Goal: Task Accomplishment & Management: Complete application form

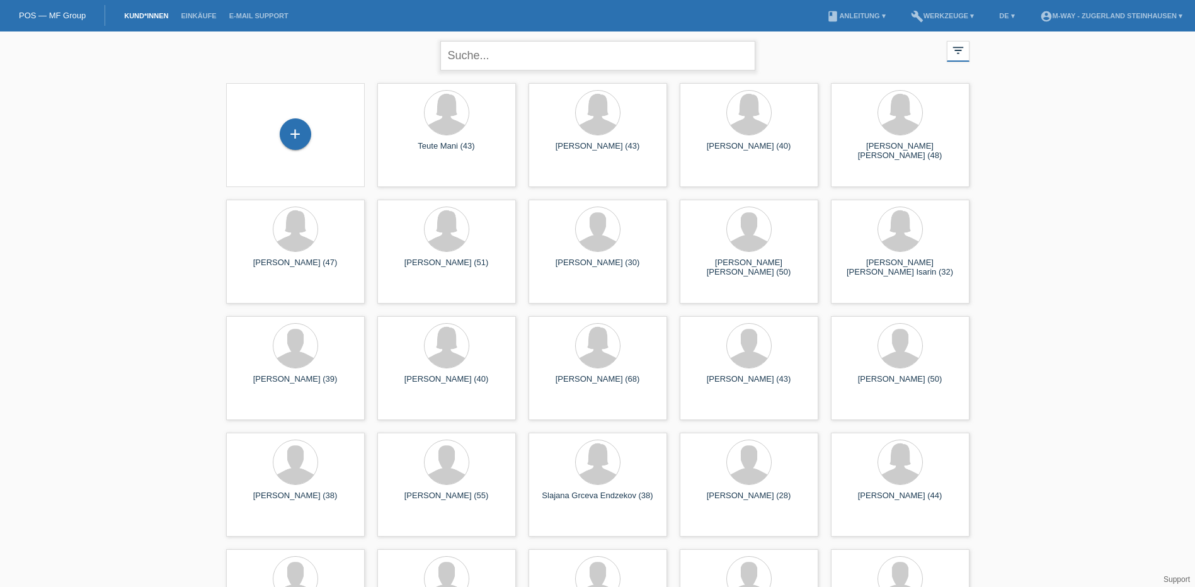
click at [502, 57] on input "text" at bounding box center [597, 56] width 315 height 30
type input "[PERSON_NAME]"
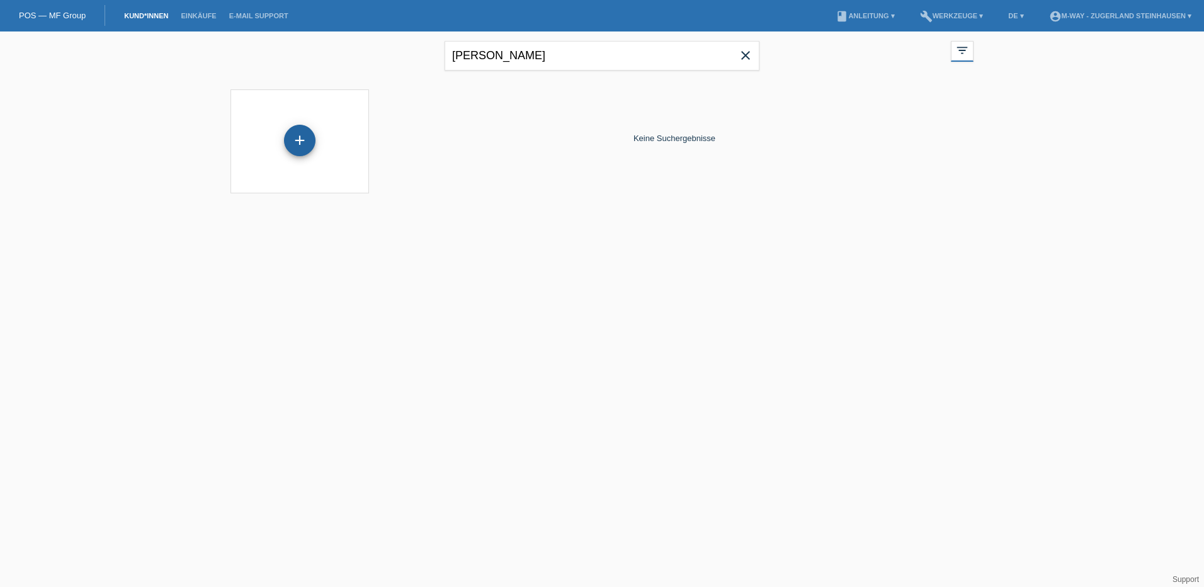
click at [296, 136] on div "+" at bounding box center [299, 140] width 31 height 31
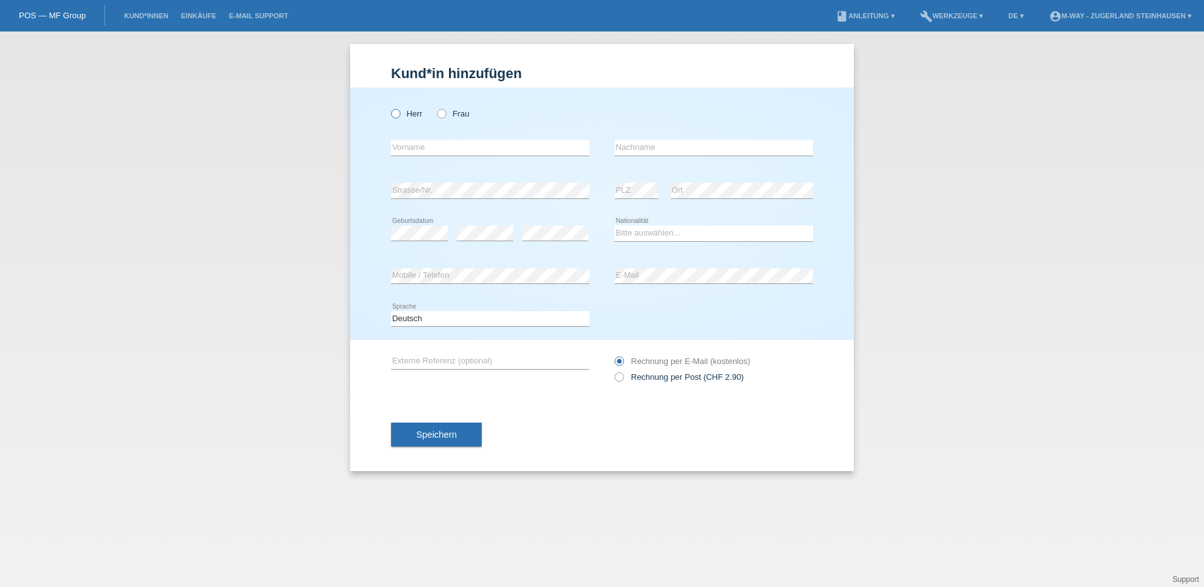
click at [389, 107] on icon at bounding box center [389, 107] width 0 height 0
click at [397, 110] on input "Herr" at bounding box center [395, 113] width 8 height 8
radio input "true"
click at [470, 147] on input "text" at bounding box center [490, 148] width 198 height 16
type input "[PERSON_NAME]"
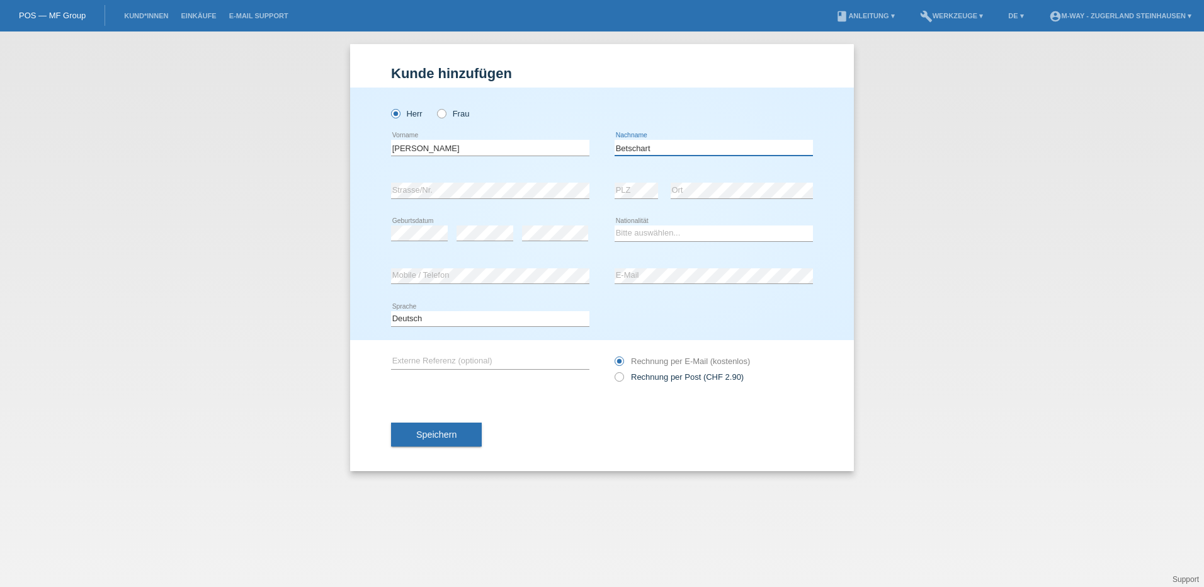
type input "[PERSON_NAME]"
click at [647, 237] on select "Bitte auswählen... Schweiz Deutschland Liechtenstein Österreich ------------ Af…" at bounding box center [714, 232] width 198 height 15
select select "CH"
click at [615, 225] on select "Bitte auswählen... Schweiz Deutschland Liechtenstein Österreich ------------ Af…" at bounding box center [714, 232] width 198 height 15
click at [440, 429] on button "Speichern" at bounding box center [436, 435] width 91 height 24
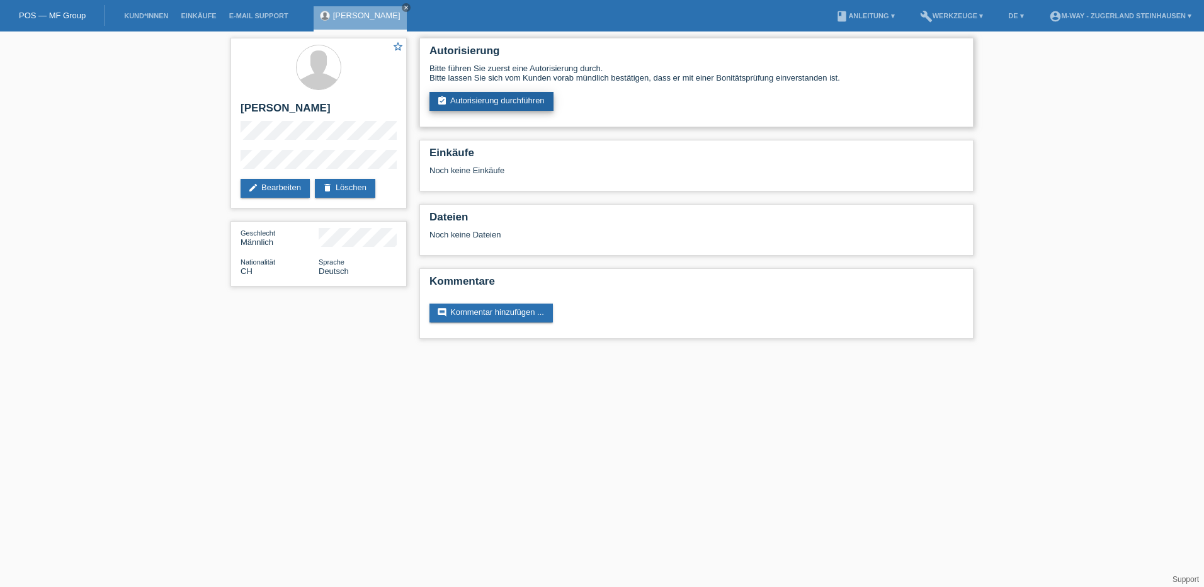
click at [487, 94] on link "assignment_turned_in Autorisierung durchführen" at bounding box center [492, 101] width 124 height 19
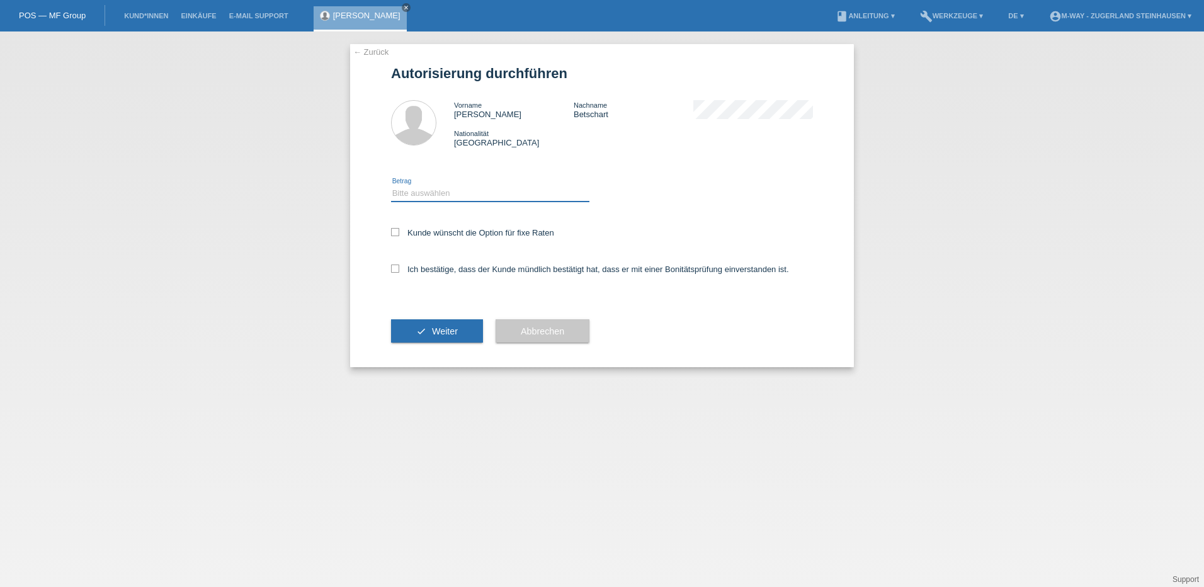
click at [402, 198] on select "Bitte auswählen CHF 1.00 - CHF 499.00 CHF 500.00 - CHF 1'999.00 CHF 2'000.00 - …" at bounding box center [490, 193] width 198 height 15
select select "2"
click at [391, 186] on select "Bitte auswählen CHF 1.00 - CHF 499.00 CHF 500.00 - CHF 1'999.00 CHF 2'000.00 - …" at bounding box center [490, 193] width 198 height 15
click at [394, 231] on icon at bounding box center [395, 232] width 8 height 8
click at [394, 231] on input "Kunde wünscht die Option für fixe Raten" at bounding box center [395, 232] width 8 height 8
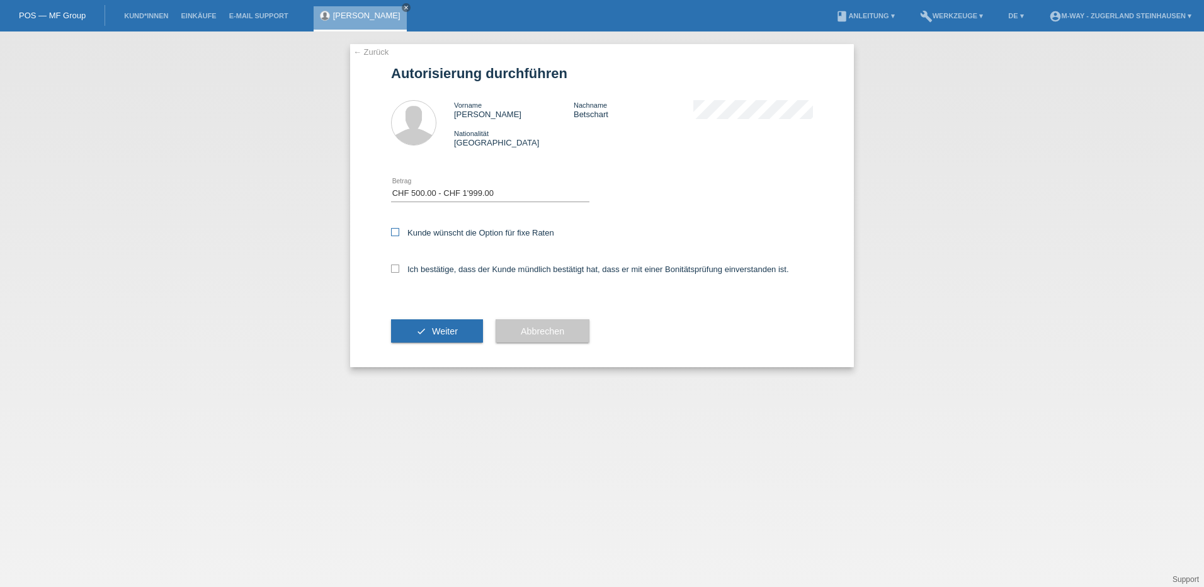
checkbox input "true"
drag, startPoint x: 394, startPoint y: 266, endPoint x: 396, endPoint y: 273, distance: 7.2
click at [394, 267] on icon at bounding box center [395, 269] width 8 height 8
click at [394, 267] on input "Ich bestätige, dass der Kunde mündlich bestätigt hat, dass er mit einer Bonität…" at bounding box center [395, 269] width 8 height 8
checkbox input "true"
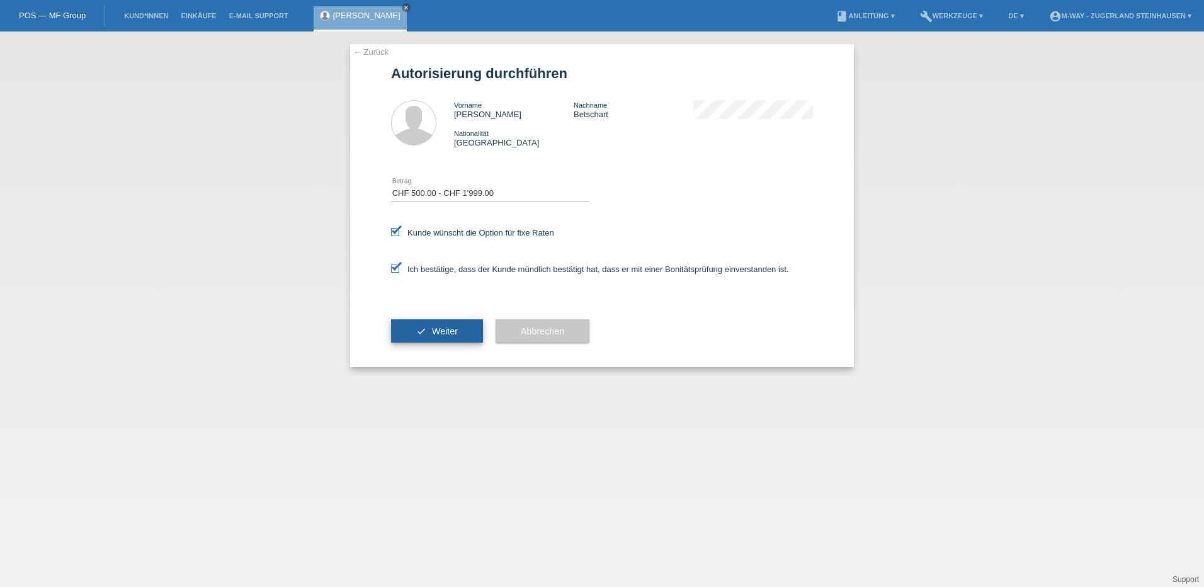
click at [437, 329] on span "Weiter" at bounding box center [445, 331] width 26 height 10
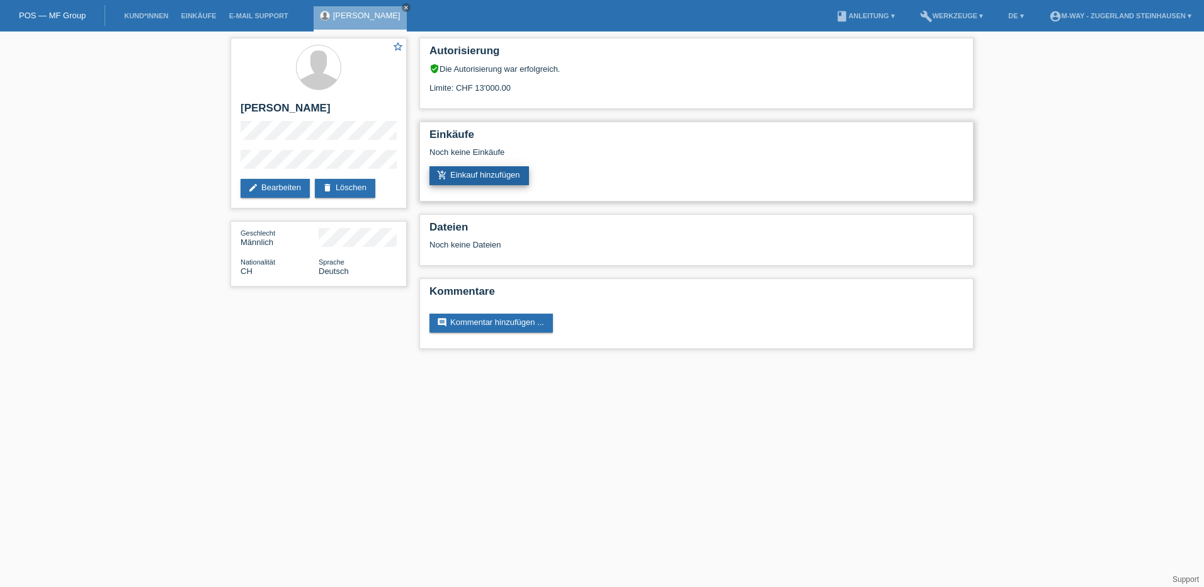
click at [482, 168] on link "add_shopping_cart Einkauf hinzufügen" at bounding box center [480, 175] width 100 height 19
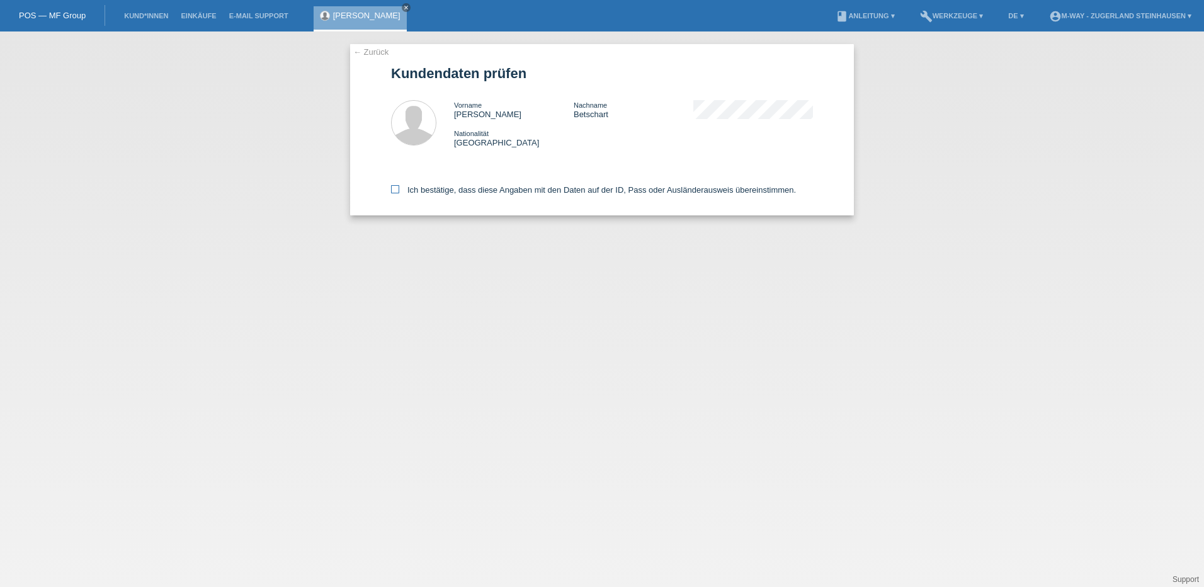
click at [393, 188] on icon at bounding box center [395, 189] width 8 height 8
click at [393, 188] on input "Ich bestätige, dass diese Angaben mit den Daten auf der ID, Pass oder Ausländer…" at bounding box center [395, 189] width 8 height 8
checkbox input "true"
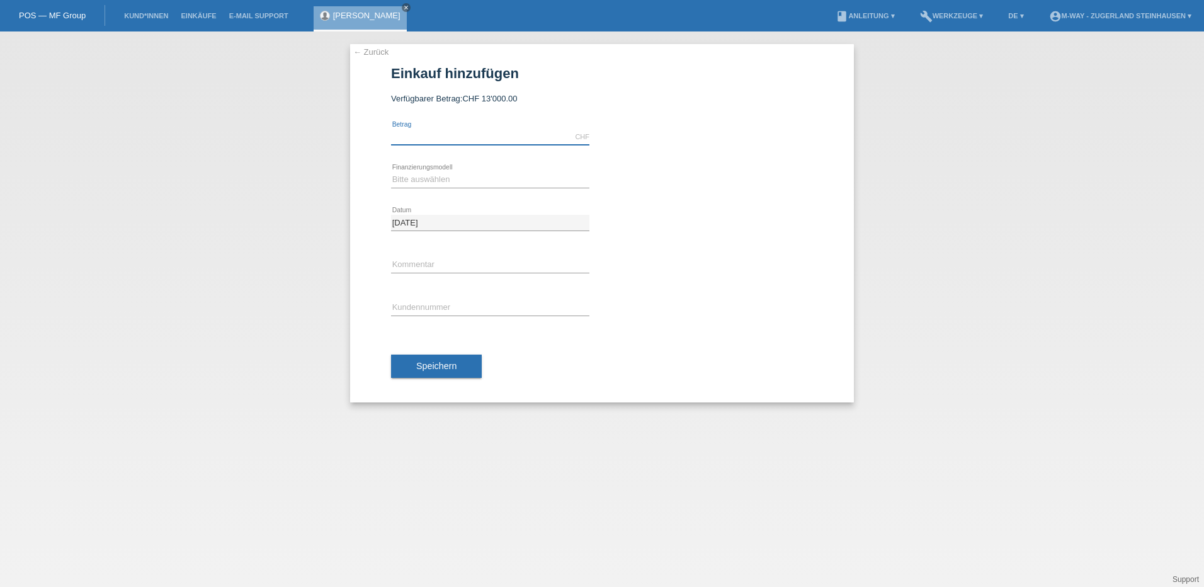
click at [433, 137] on input "text" at bounding box center [490, 137] width 198 height 16
type input "1209.15"
click at [432, 176] on select "Bitte auswählen Fixe Raten Kauf auf Rechnung mit Teilzahlungsoption" at bounding box center [490, 179] width 198 height 15
select select "77"
click at [391, 172] on select "Bitte auswählen Fixe Raten Kauf auf Rechnung mit Teilzahlungsoption" at bounding box center [490, 179] width 198 height 15
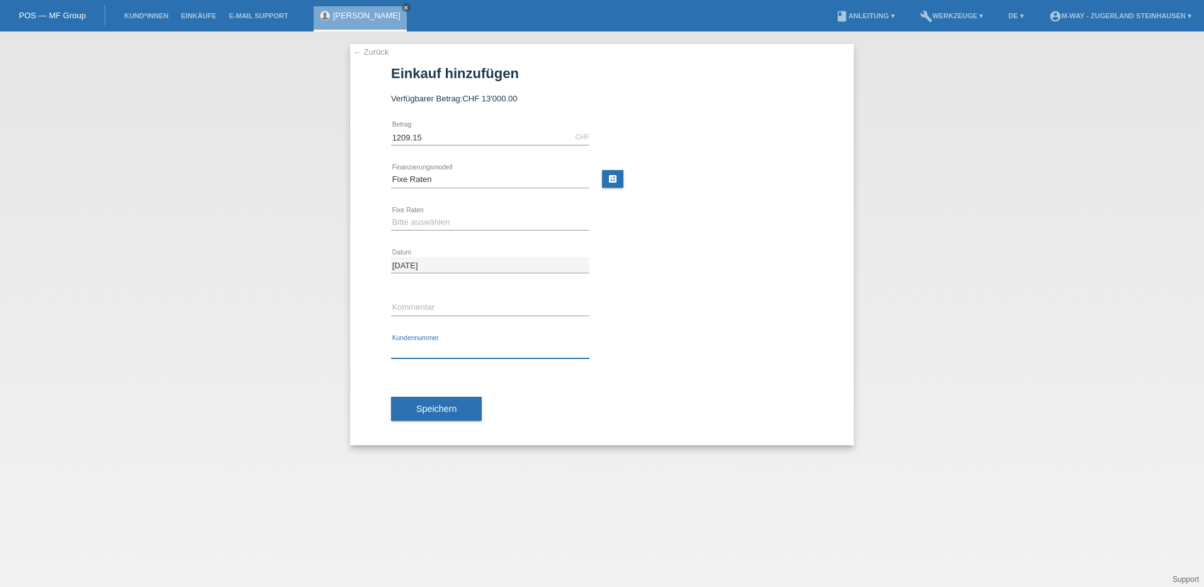
click at [430, 357] on input "text" at bounding box center [490, 351] width 198 height 16
type input "K"
type input "W111932"
click at [443, 215] on select "Bitte auswählen 4 Raten 5 Raten 6 Raten 7 Raten 8 Raten 9 Raten 10 Raten 11 Rat…" at bounding box center [490, 222] width 198 height 15
select select "202"
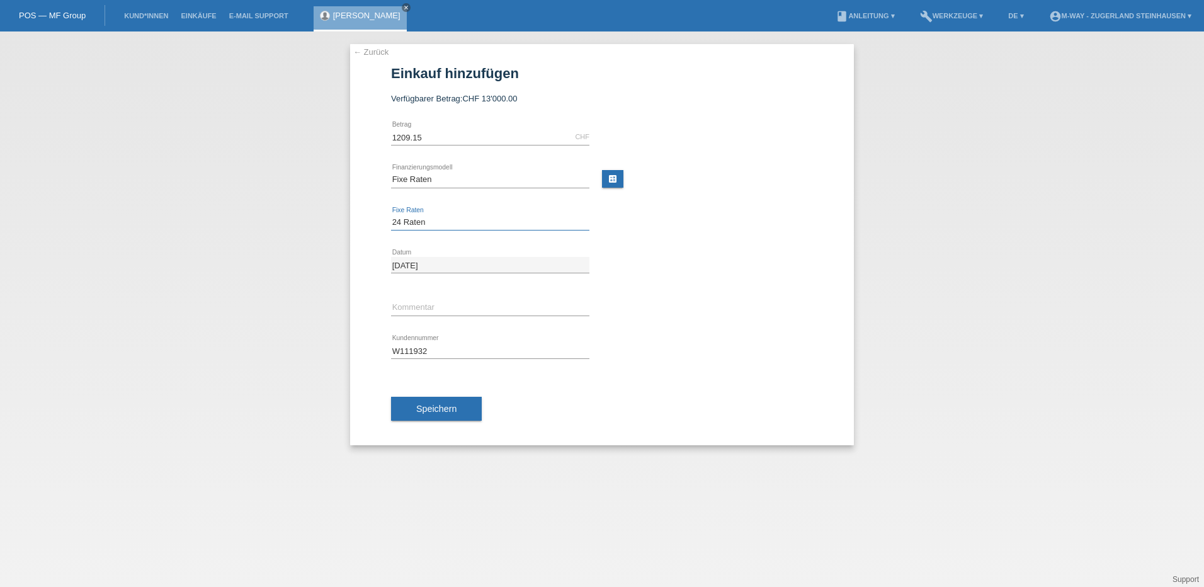
click at [391, 215] on select "Bitte auswählen 4 Raten 5 Raten 6 Raten 7 Raten 8 Raten 9 Raten 10 Raten 11 Rat…" at bounding box center [490, 222] width 198 height 15
click at [431, 412] on span "Speichern" at bounding box center [436, 409] width 40 height 10
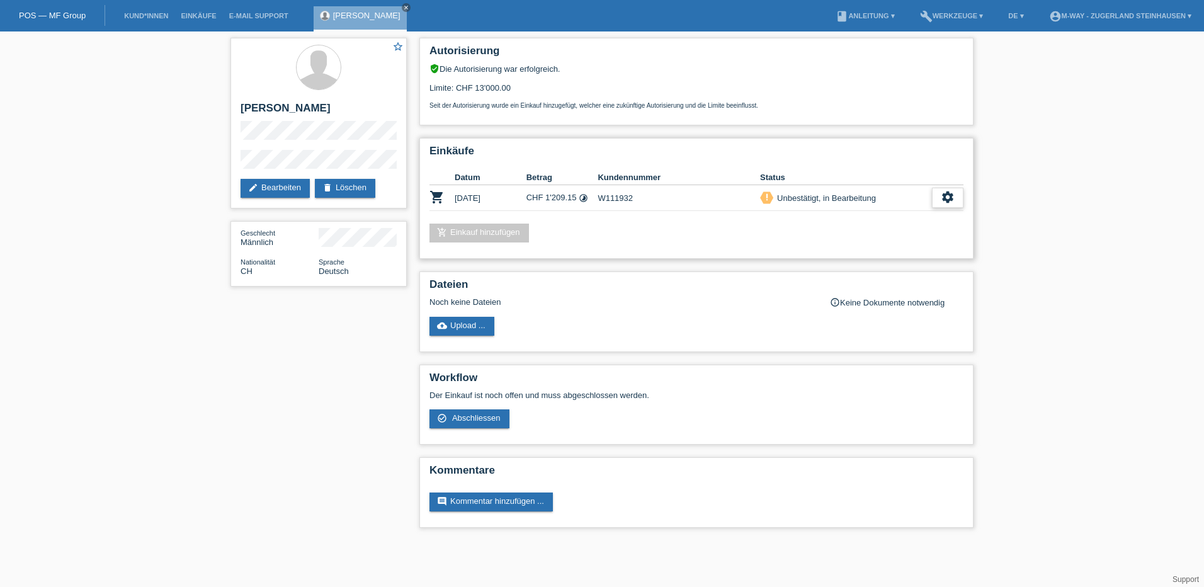
click at [950, 197] on icon "settings" at bounding box center [948, 197] width 14 height 14
click at [840, 250] on span "Abschliessen" at bounding box center [848, 255] width 52 height 15
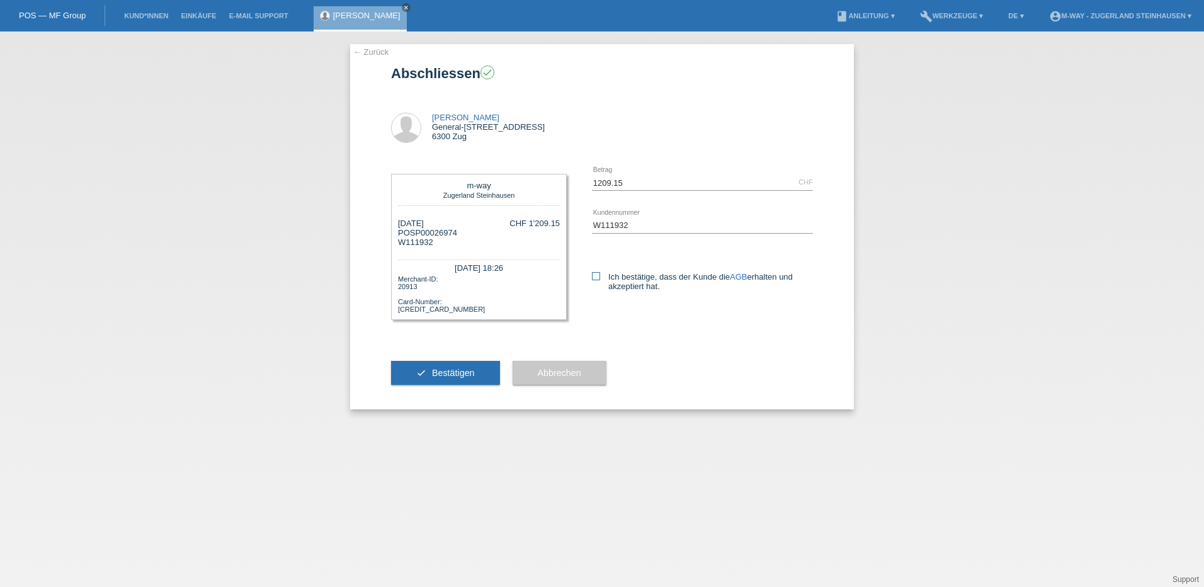
click at [596, 277] on icon at bounding box center [596, 276] width 8 height 8
click at [596, 277] on input "Ich bestätige, dass der Kunde die AGB erhalten und akzeptiert hat." at bounding box center [596, 276] width 8 height 8
checkbox input "true"
click at [440, 373] on span "Bestätigen" at bounding box center [453, 373] width 43 height 10
